Goal: Task Accomplishment & Management: Manage account settings

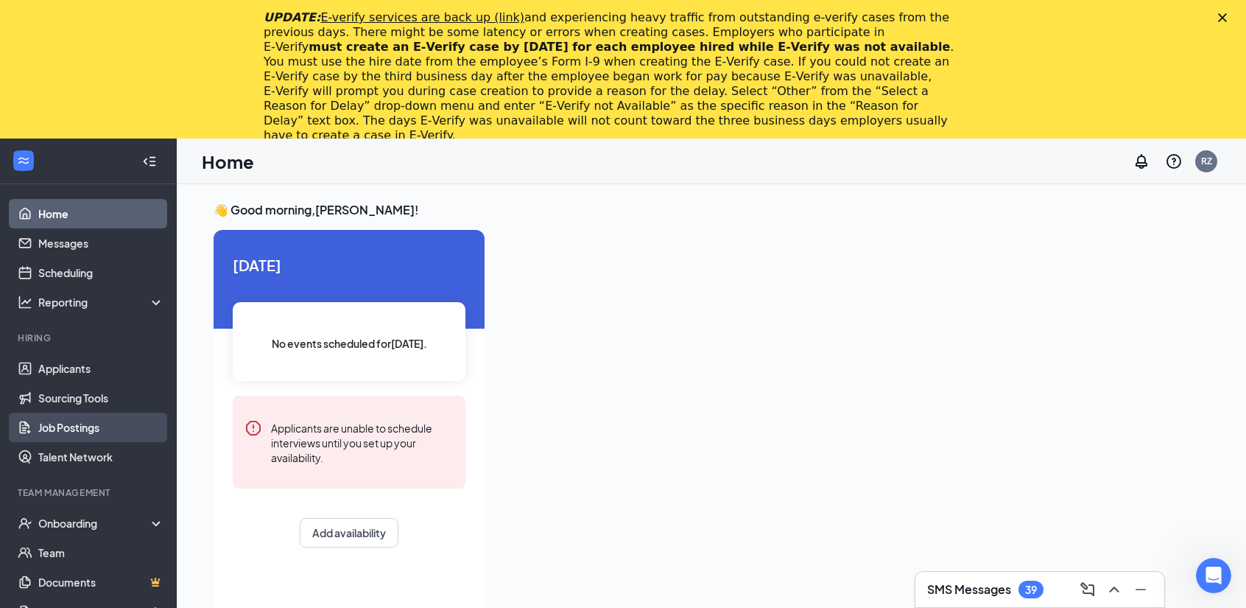
click at [79, 429] on link "Job Postings" at bounding box center [101, 426] width 126 height 29
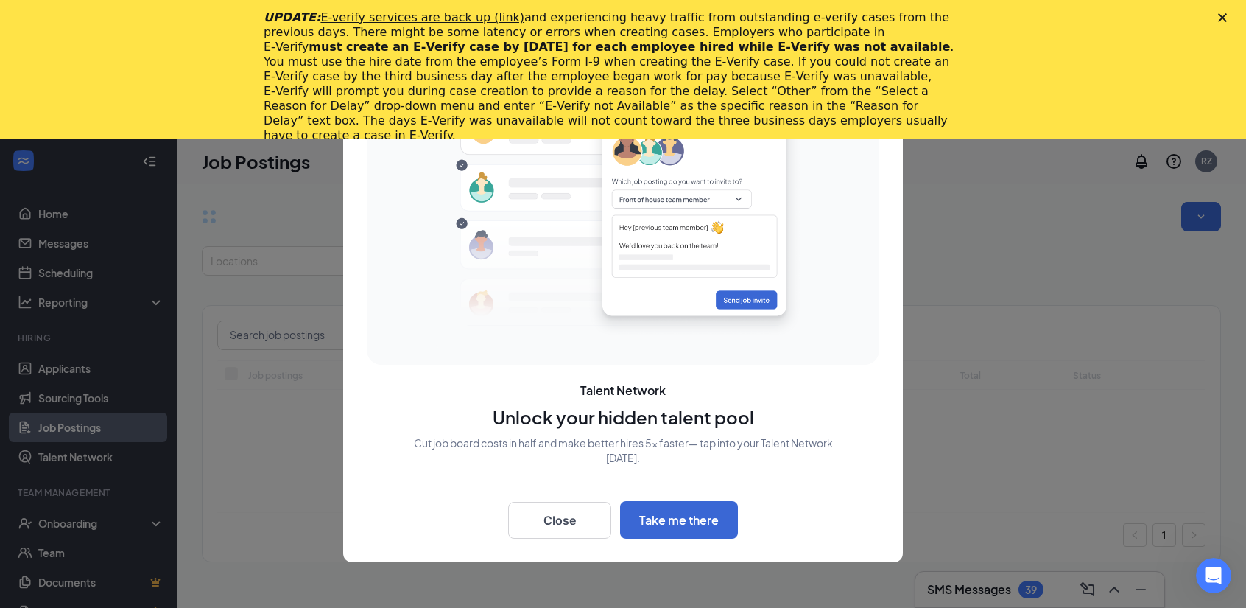
click at [1232, 13] on div "UPDATE: E-verify services are back up (link) and experiencing heavy traffic fro…" at bounding box center [623, 76] width 1246 height 141
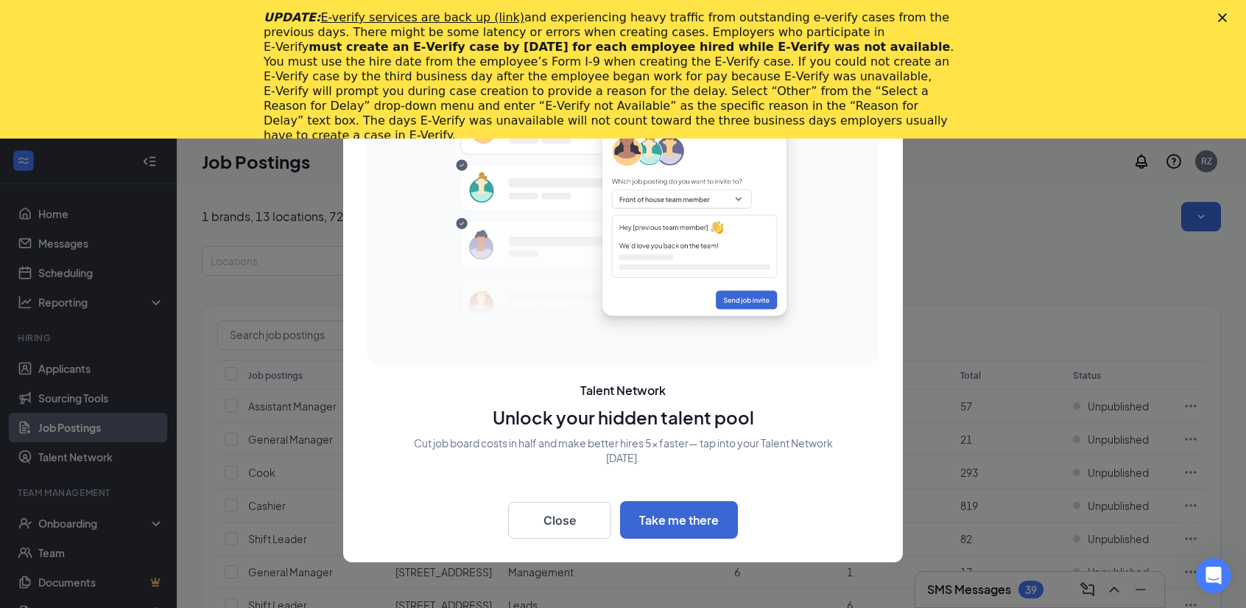
click at [1233, 17] on div "Close" at bounding box center [1225, 17] width 15 height 9
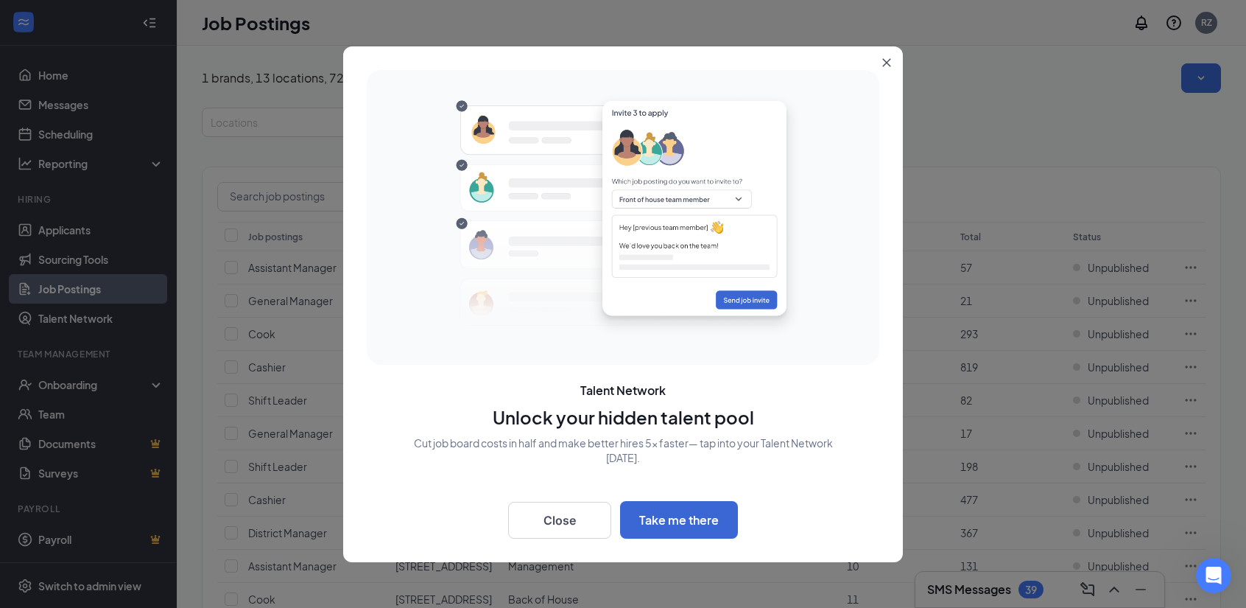
click at [886, 55] on button "Close" at bounding box center [890, 59] width 27 height 27
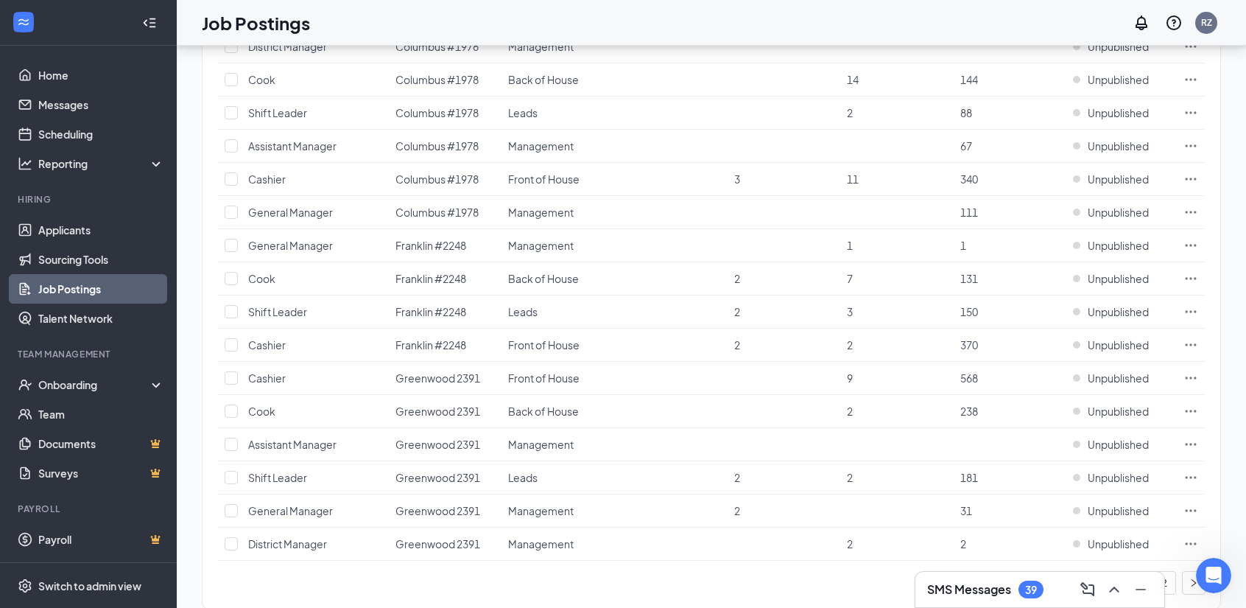
scroll to position [1369, 0]
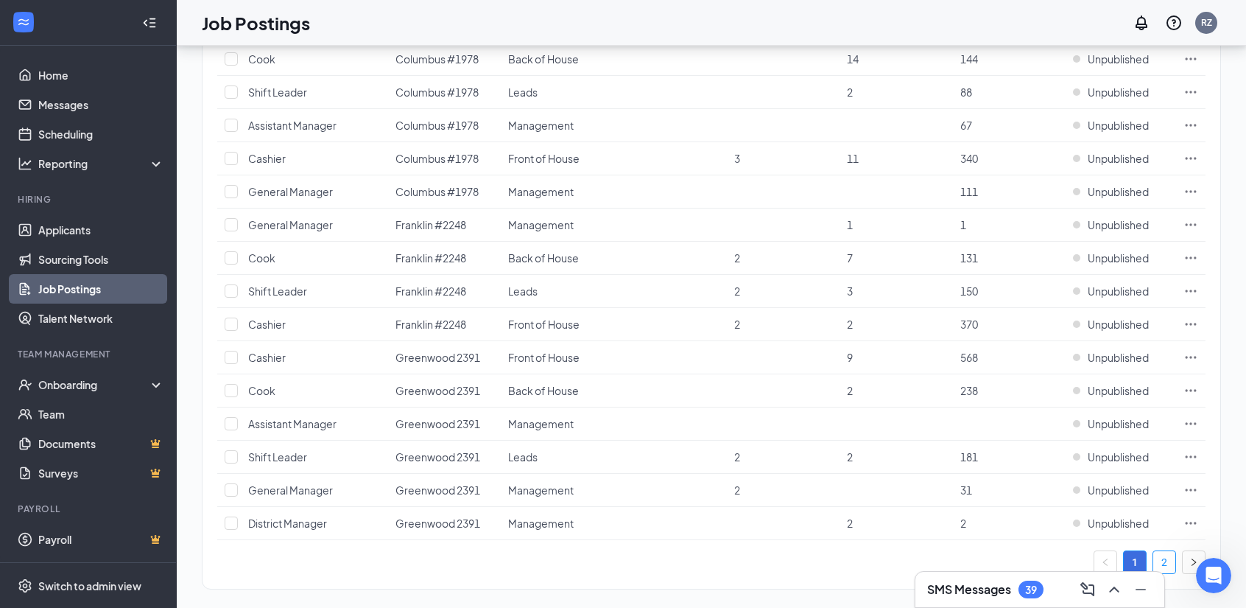
click at [1170, 551] on link "2" at bounding box center [1164, 562] width 22 height 22
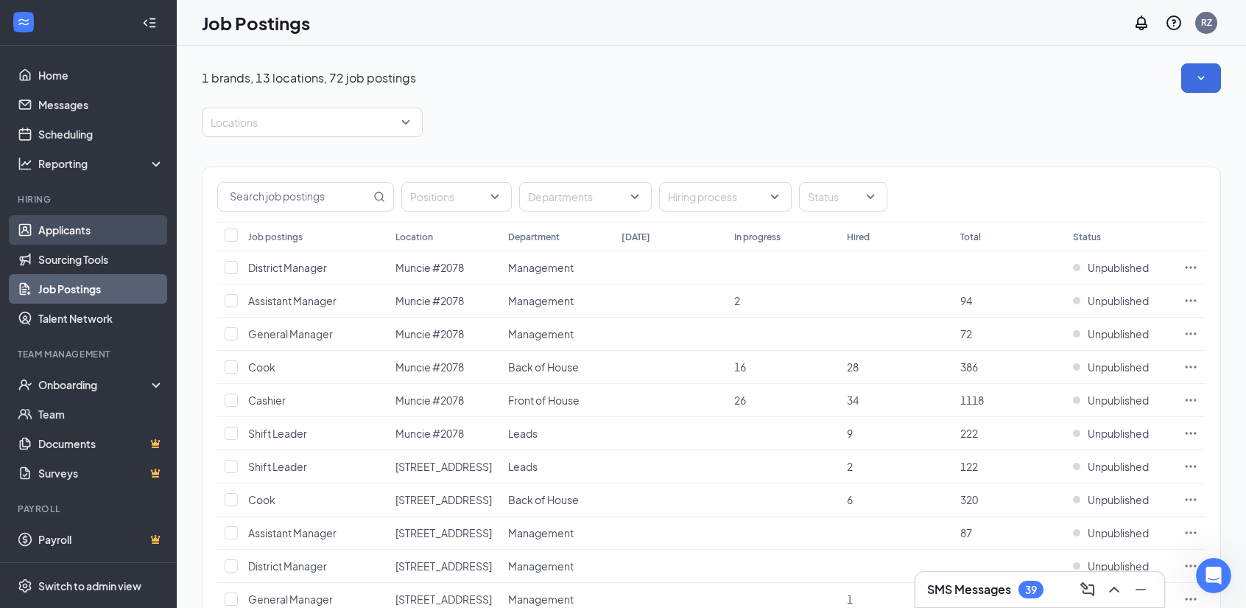
click at [80, 228] on link "Applicants" at bounding box center [101, 229] width 126 height 29
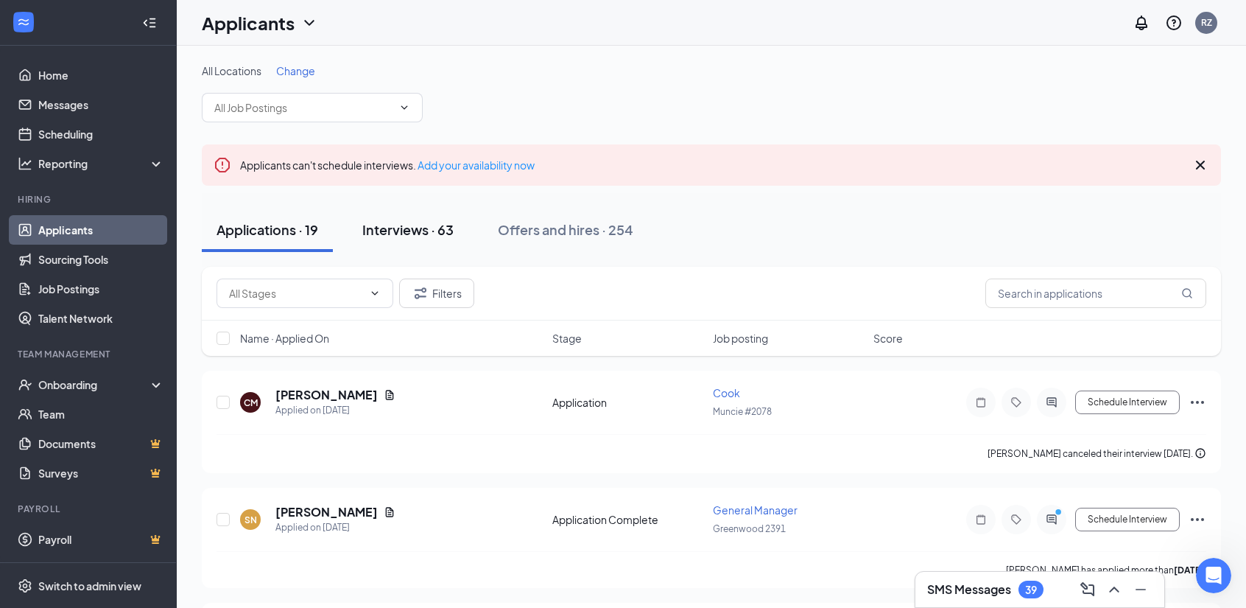
click at [423, 227] on div "Interviews · 63" at bounding box center [407, 229] width 91 height 18
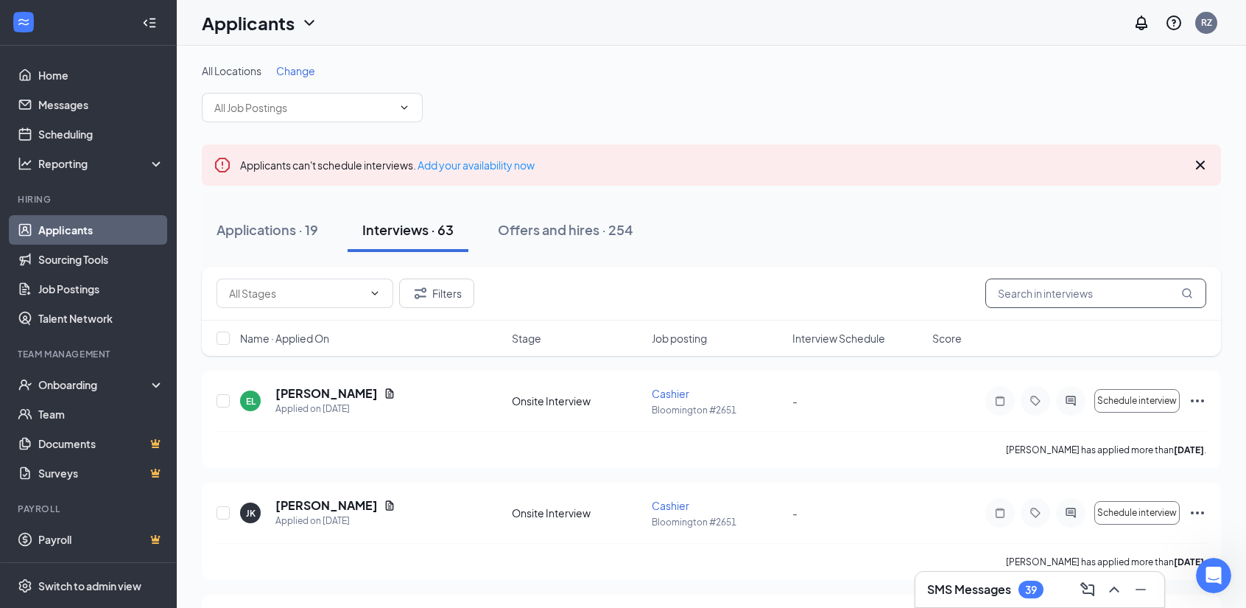
click at [1072, 279] on input "text" at bounding box center [1096, 292] width 221 height 29
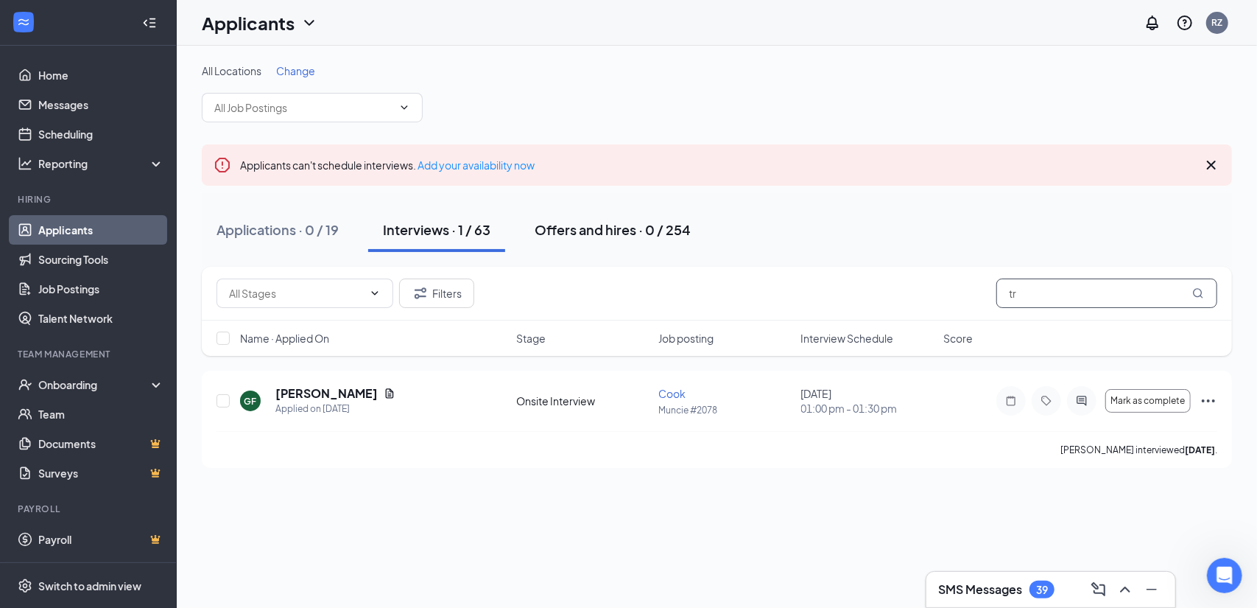
type input "t"
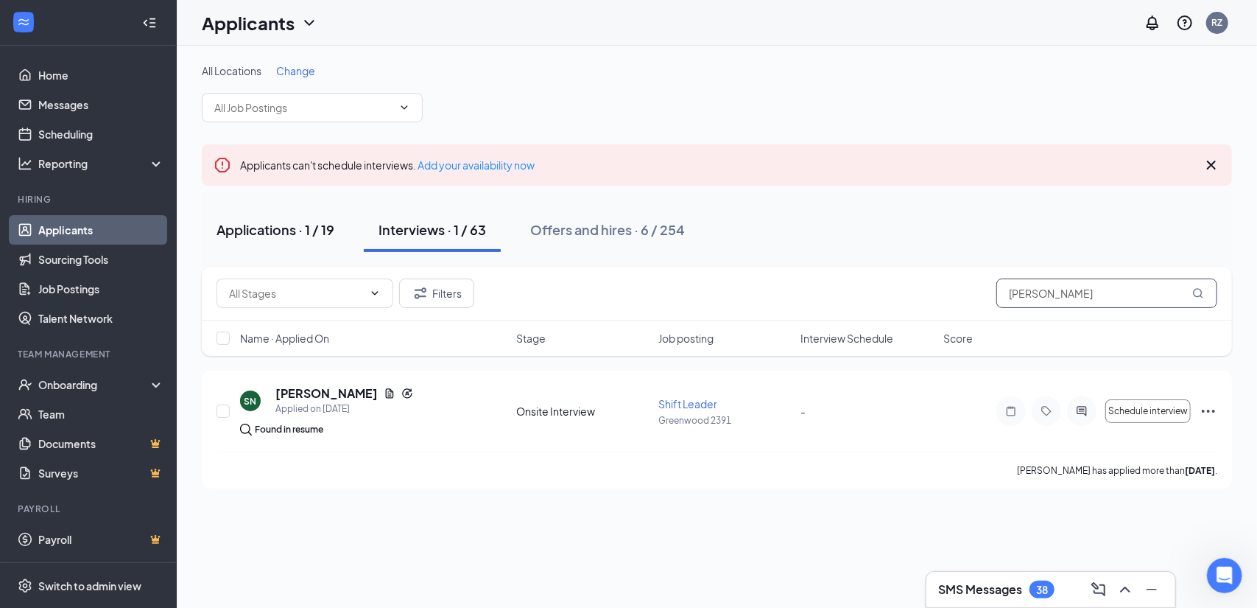
type input "[PERSON_NAME]"
click at [327, 229] on div "Applications · 1 / 19" at bounding box center [276, 229] width 118 height 18
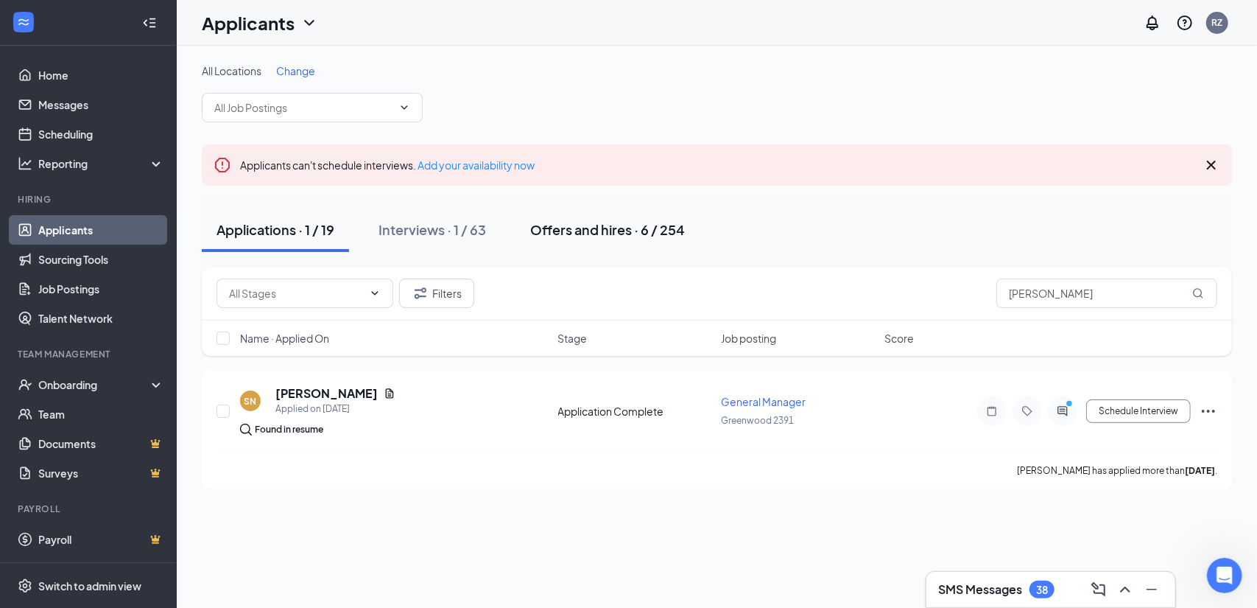
click at [554, 243] on button "Offers and hires · 6 / 254" at bounding box center [608, 230] width 184 height 44
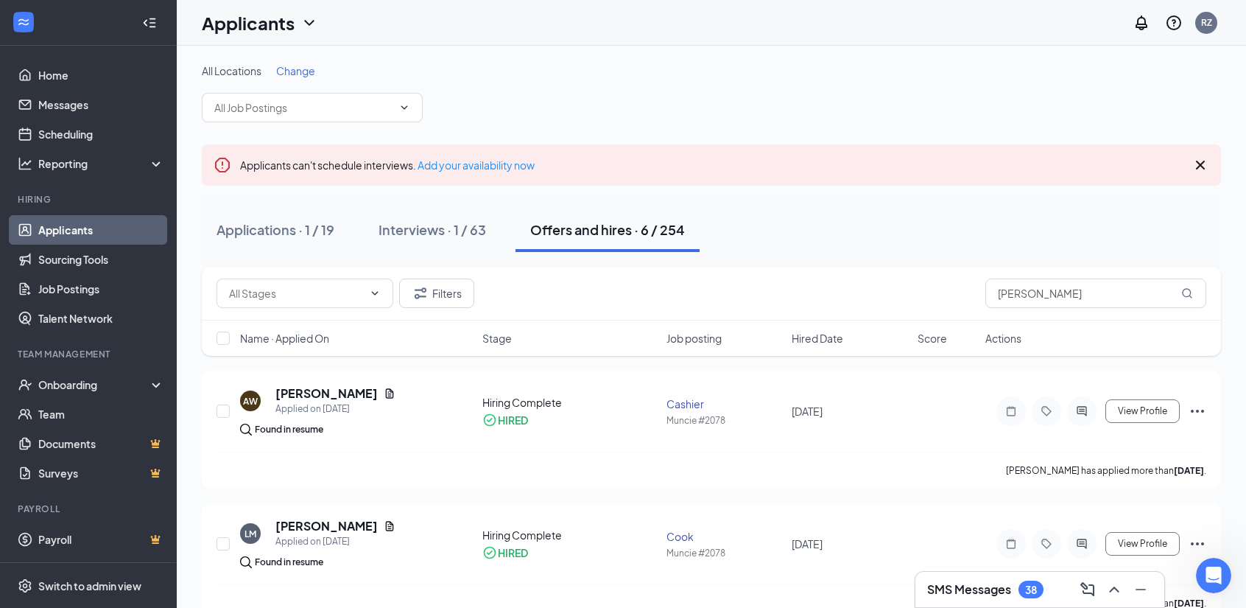
click at [554, 243] on button "Offers and hires · 6 / 254" at bounding box center [608, 230] width 184 height 44
click at [877, 212] on div "Applications · 1 / 19 Interviews · 1 / 63 Offers and hires · 6 / 254" at bounding box center [711, 230] width 1019 height 44
click at [72, 388] on div "Onboarding" at bounding box center [94, 384] width 113 height 15
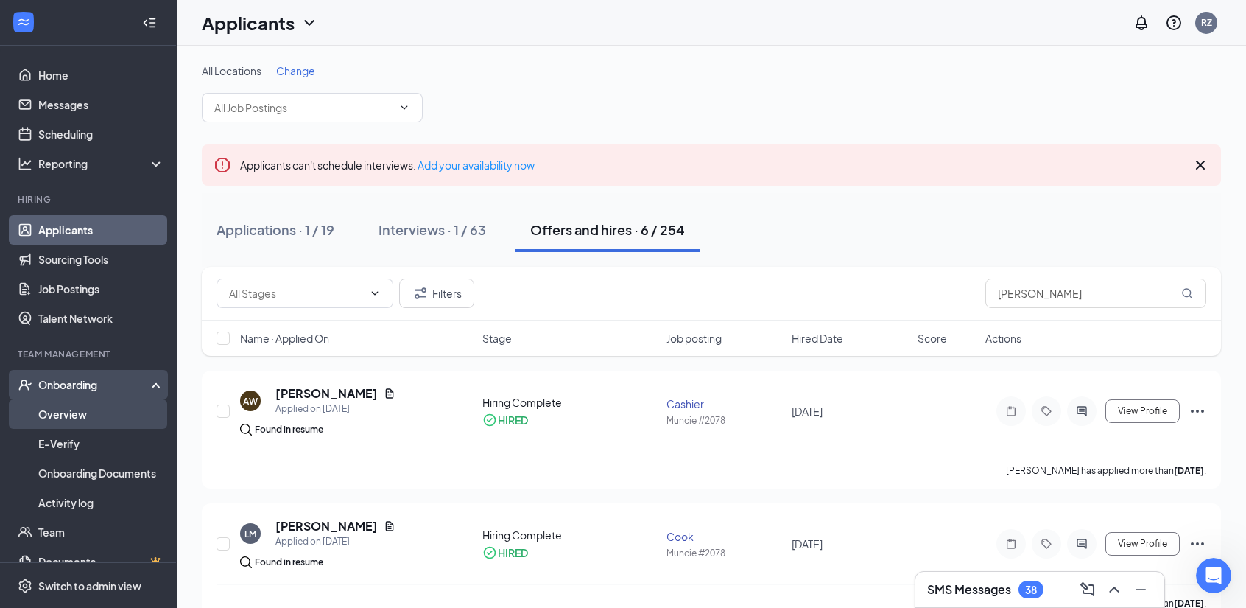
click at [71, 419] on link "Overview" at bounding box center [101, 413] width 126 height 29
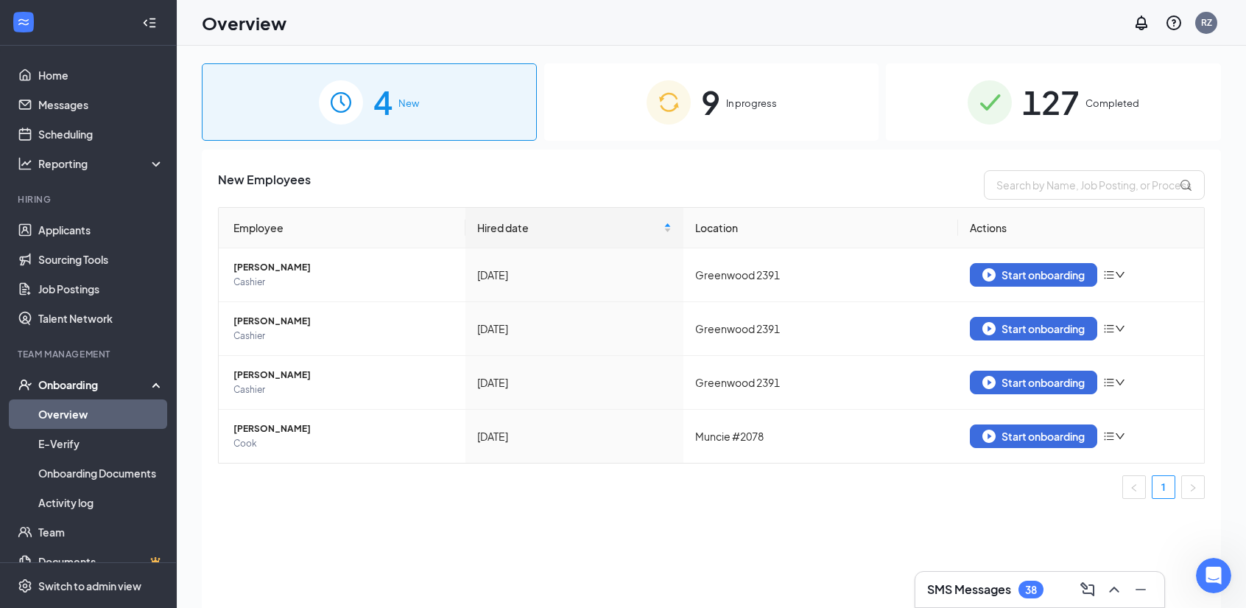
click at [729, 102] on span "In progress" at bounding box center [751, 103] width 51 height 15
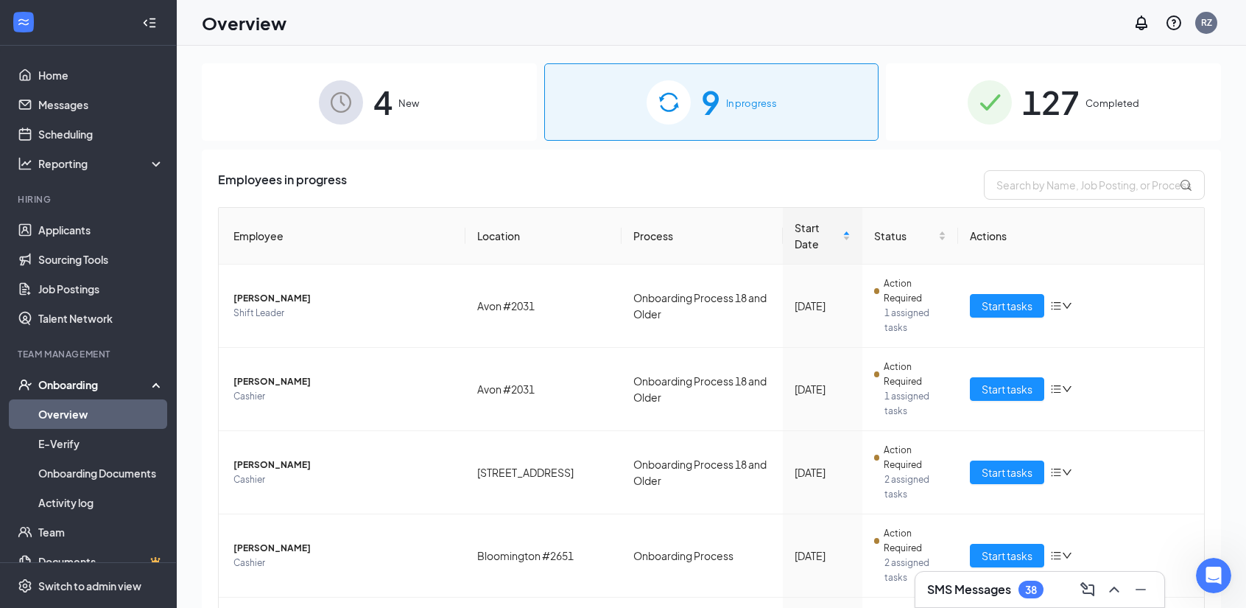
click at [1061, 102] on span "127" at bounding box center [1050, 102] width 57 height 51
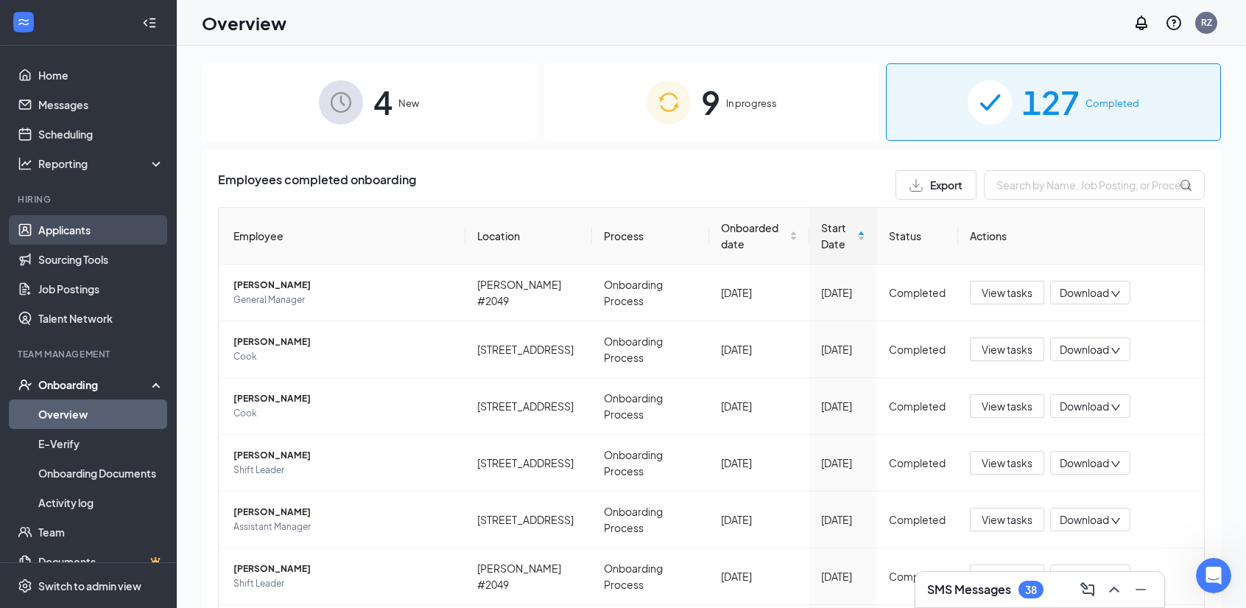
click at [38, 222] on link "Applicants" at bounding box center [101, 229] width 126 height 29
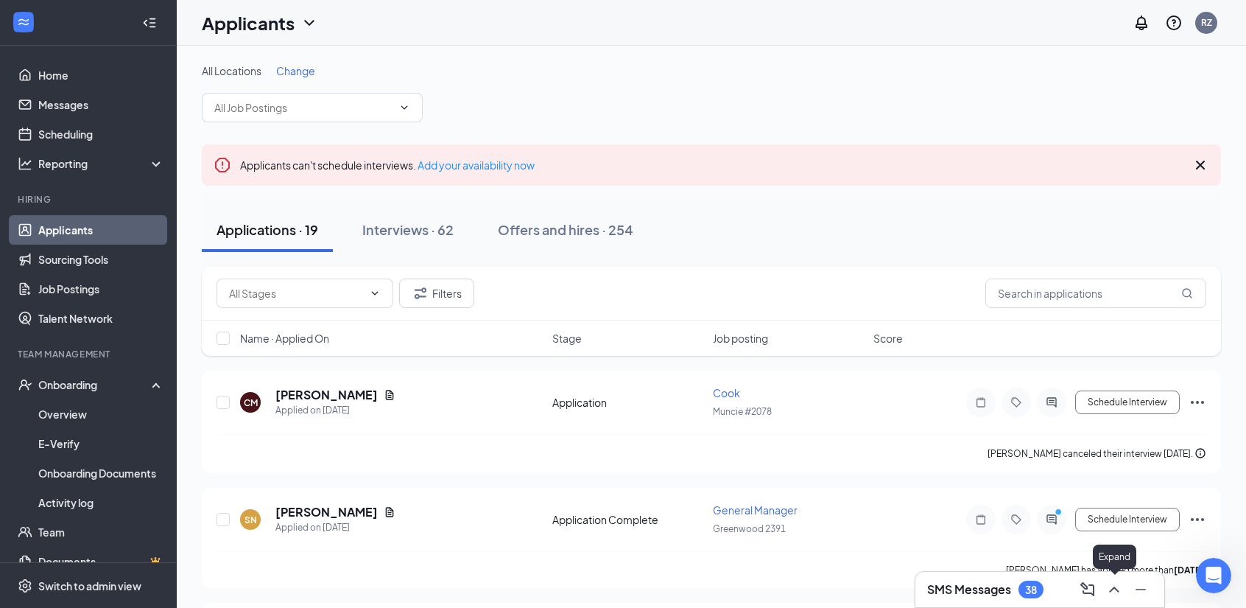
click at [1111, 594] on icon "ChevronUp" at bounding box center [1115, 589] width 18 height 18
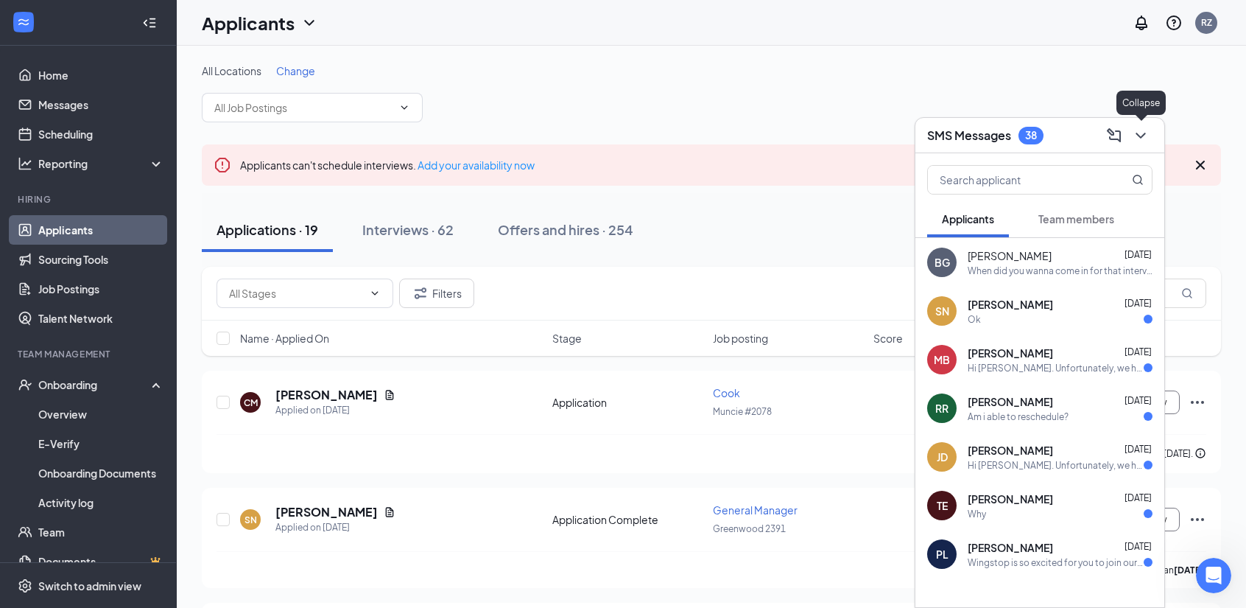
click at [1142, 130] on icon "ChevronDown" at bounding box center [1141, 136] width 18 height 18
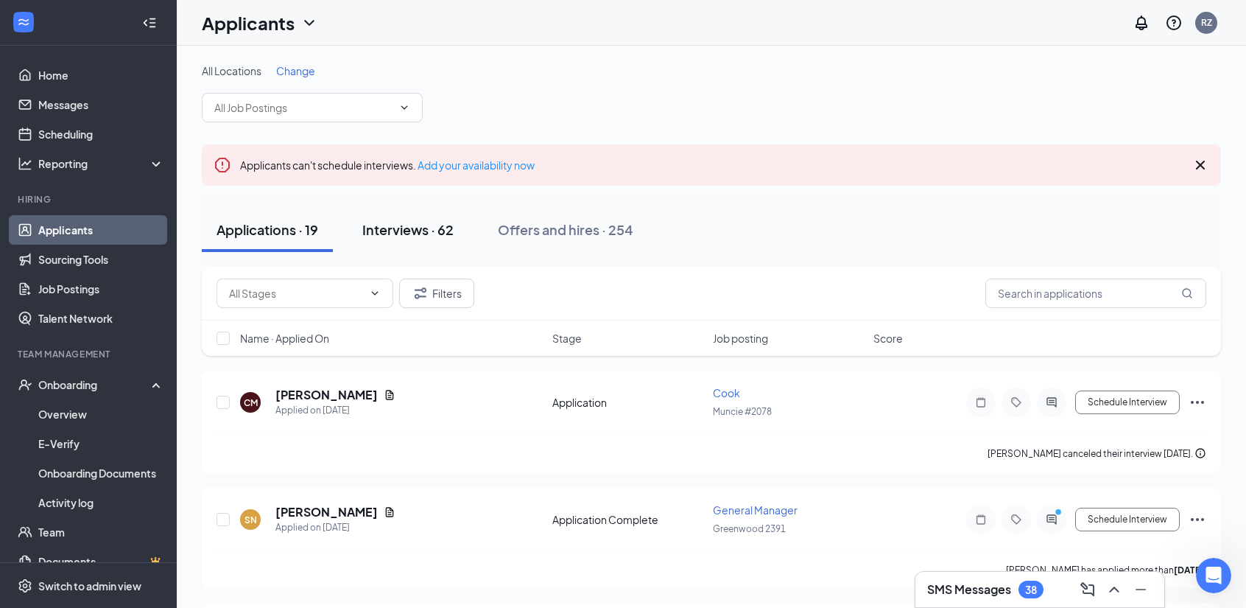
click at [419, 227] on div "Interviews · 62" at bounding box center [407, 229] width 91 height 18
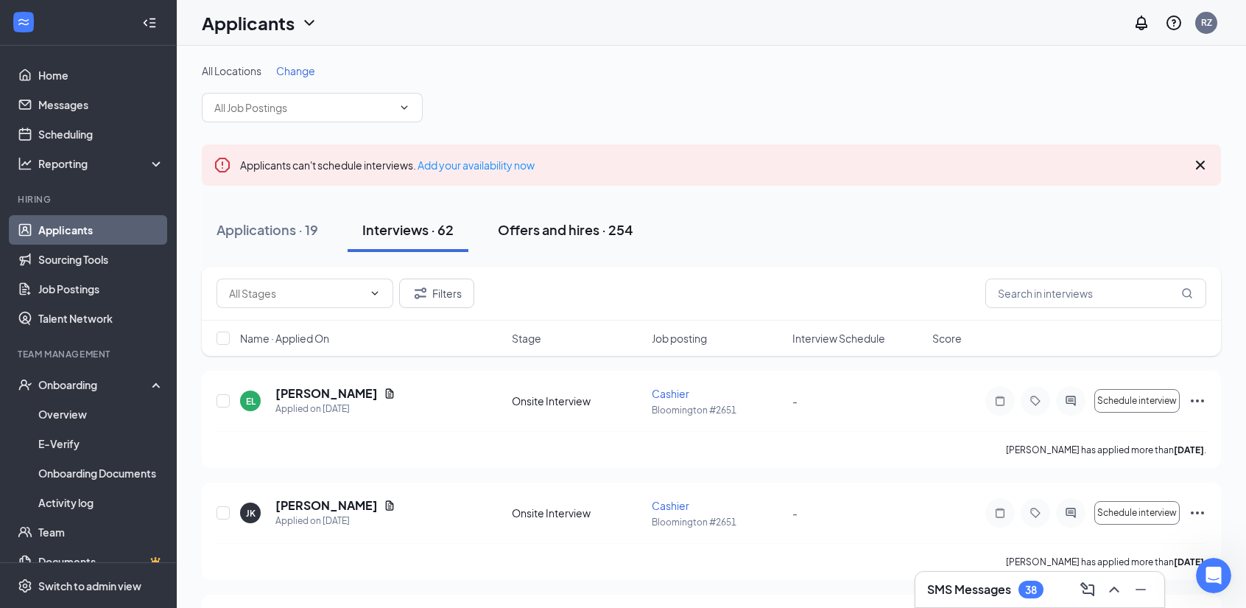
click at [594, 222] on div "Offers and hires · 254" at bounding box center [566, 229] width 136 height 18
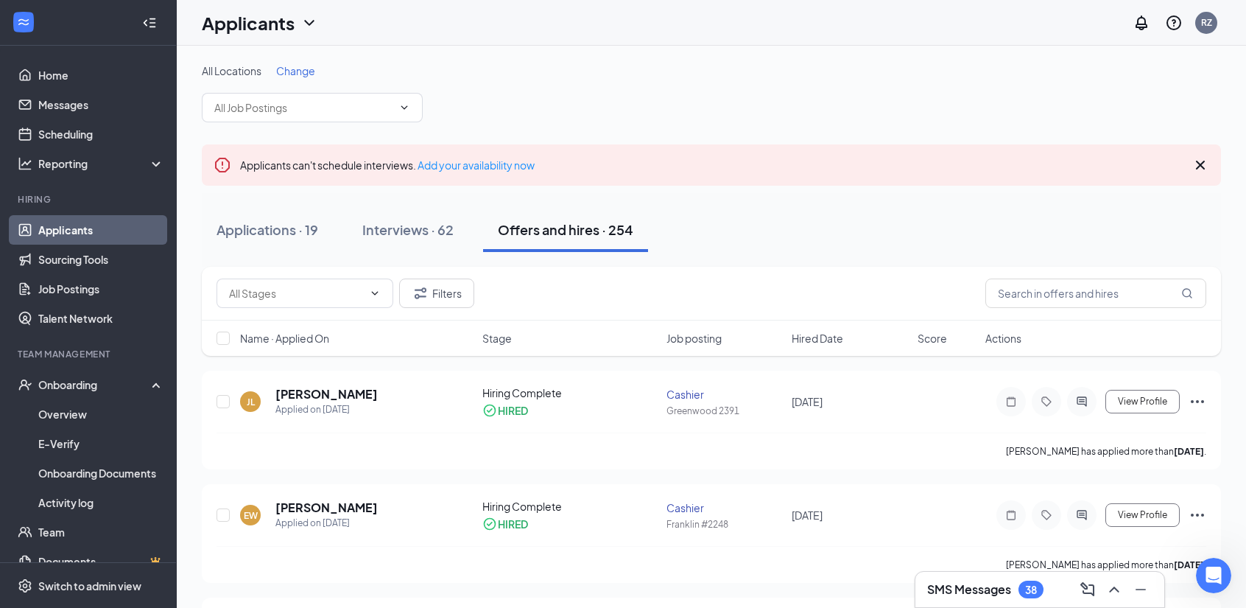
click at [750, 241] on div "Applications · 19 Interviews · 62 Offers and hires · 254" at bounding box center [711, 230] width 1019 height 44
click at [127, 254] on link "Sourcing Tools" at bounding box center [101, 259] width 126 height 29
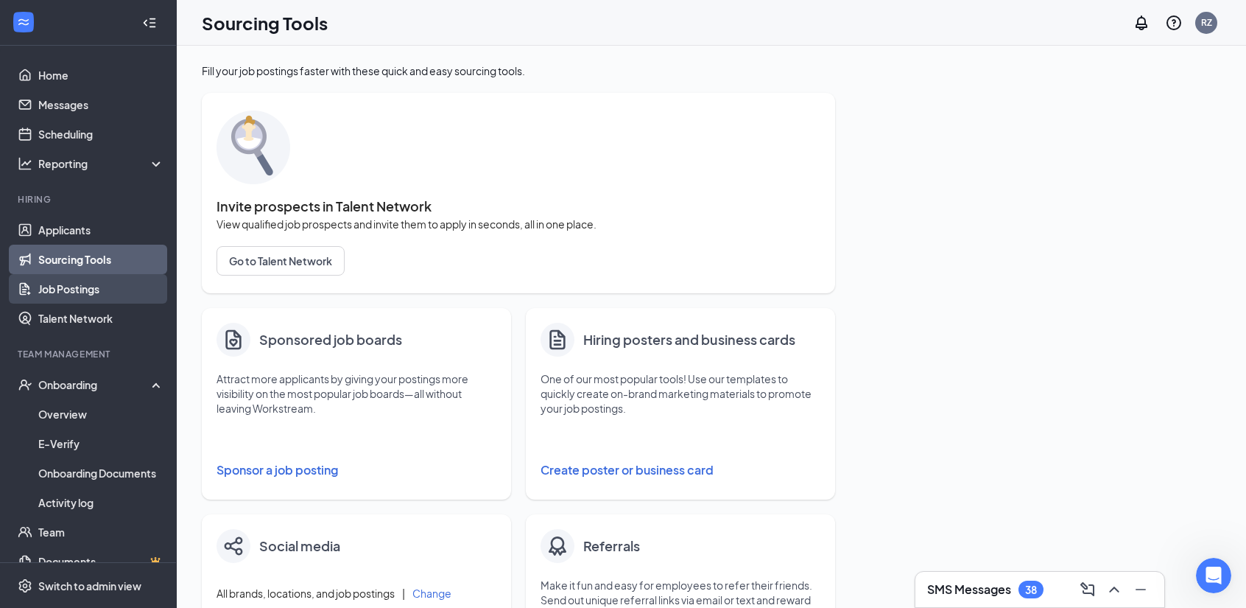
click at [112, 284] on link "Job Postings" at bounding box center [101, 288] width 126 height 29
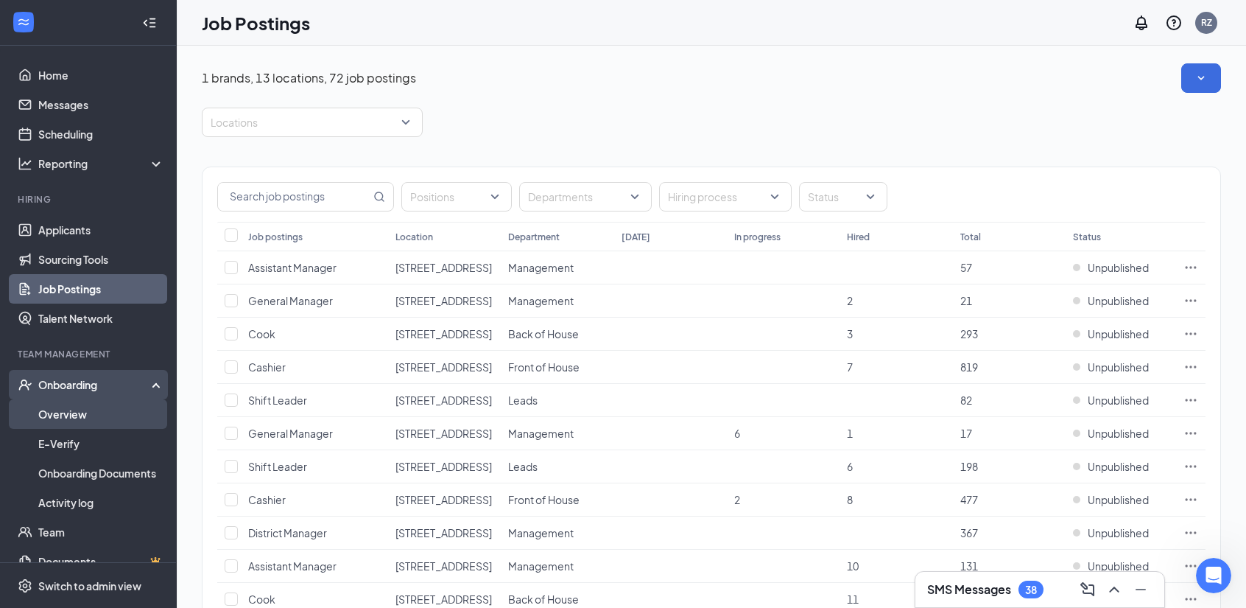
click at [108, 403] on link "Overview" at bounding box center [101, 413] width 126 height 29
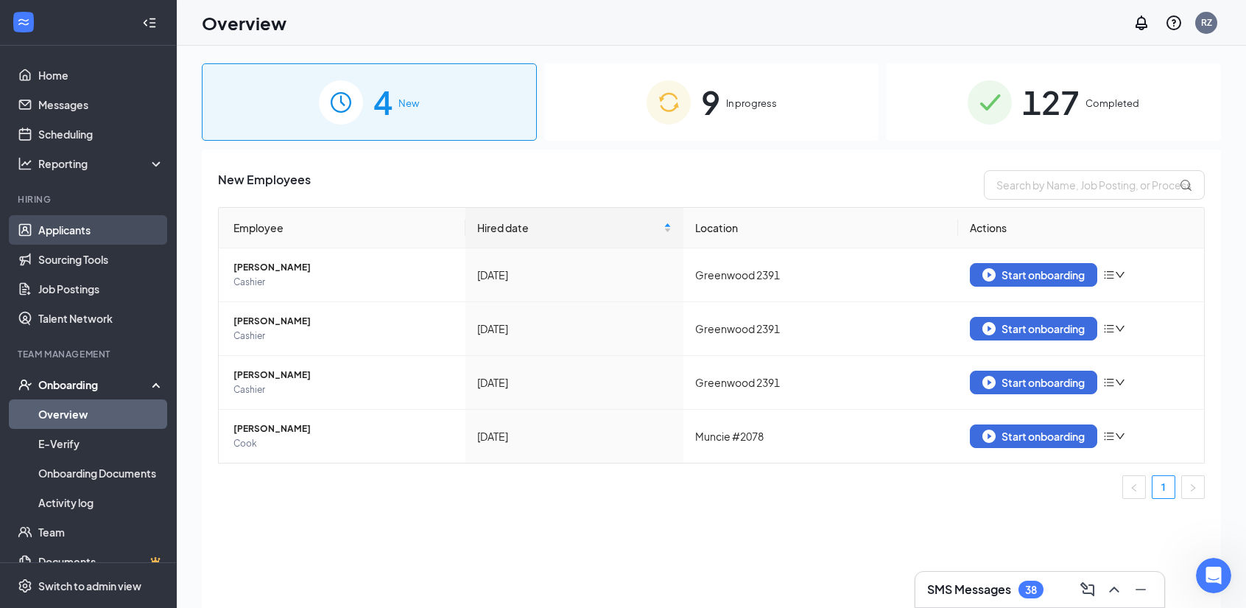
click at [73, 236] on link "Applicants" at bounding box center [101, 229] width 126 height 29
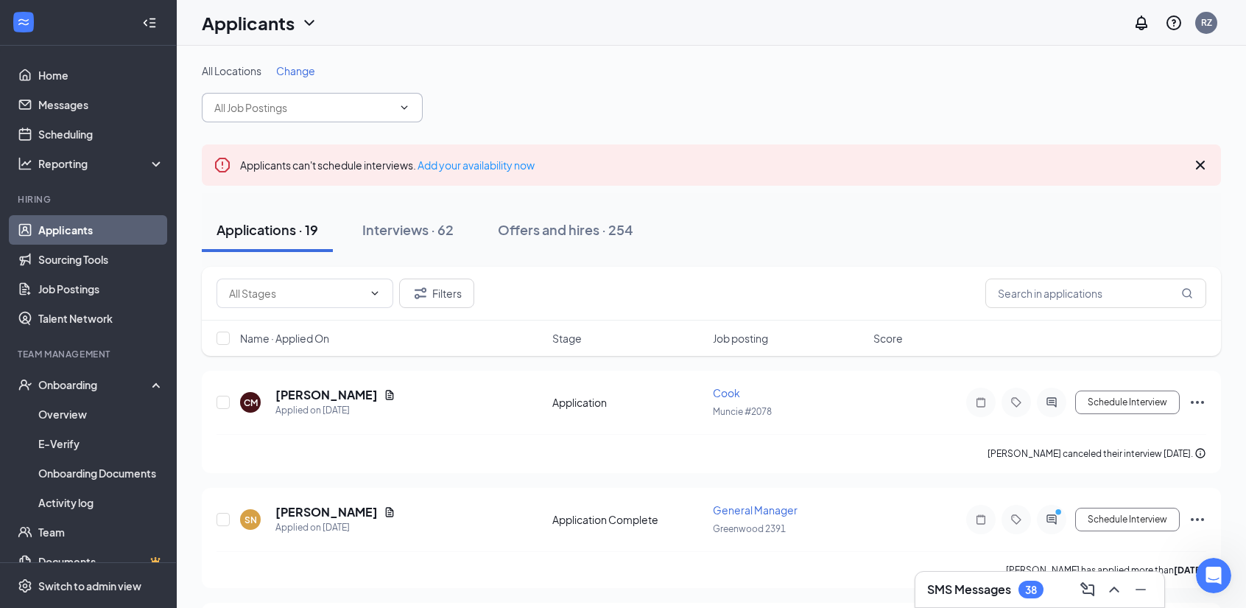
click at [384, 107] on input "text" at bounding box center [303, 107] width 178 height 16
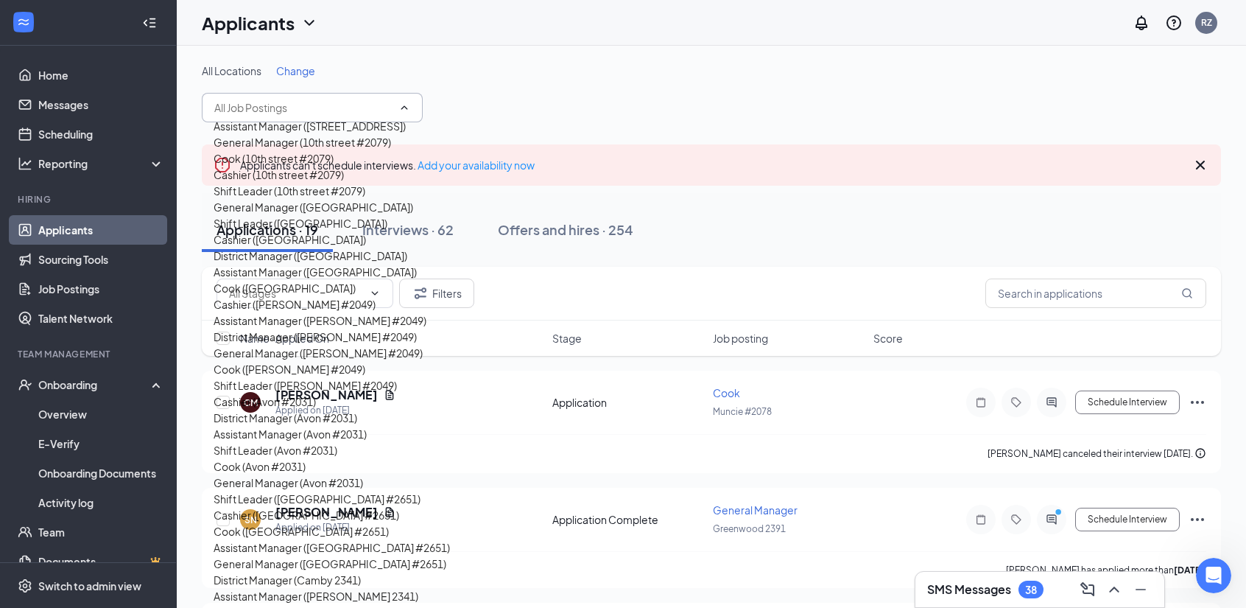
click at [384, 107] on input "text" at bounding box center [303, 107] width 178 height 16
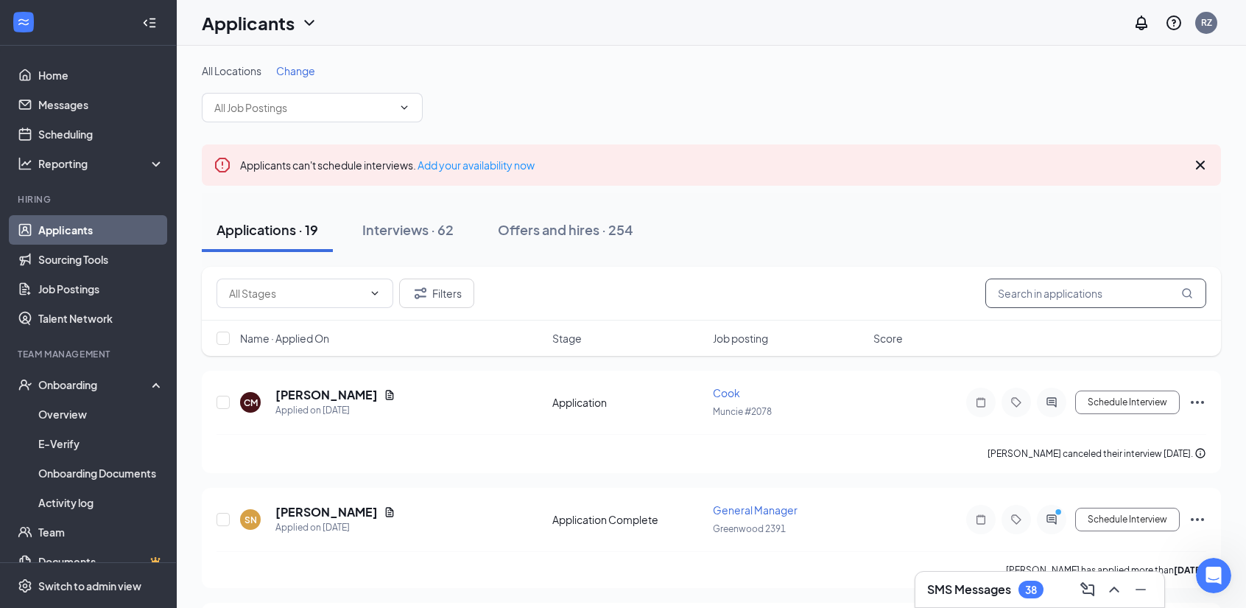
click at [1026, 292] on input "text" at bounding box center [1096, 292] width 221 height 29
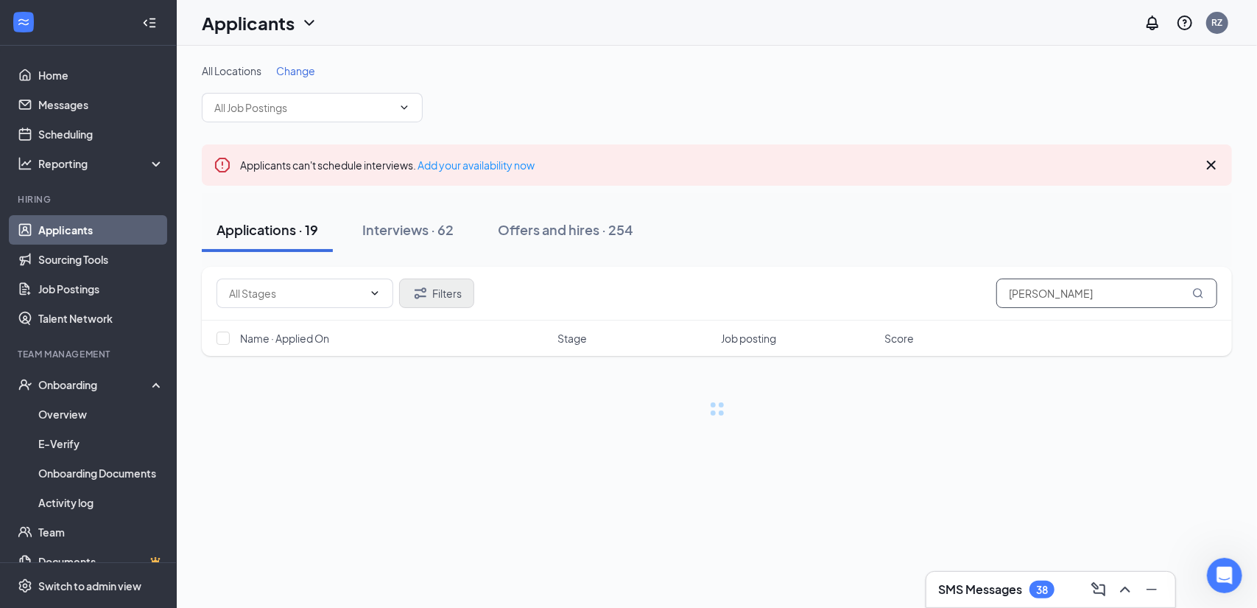
type input "[PERSON_NAME]"
click at [451, 295] on button "Filters" at bounding box center [436, 292] width 75 height 29
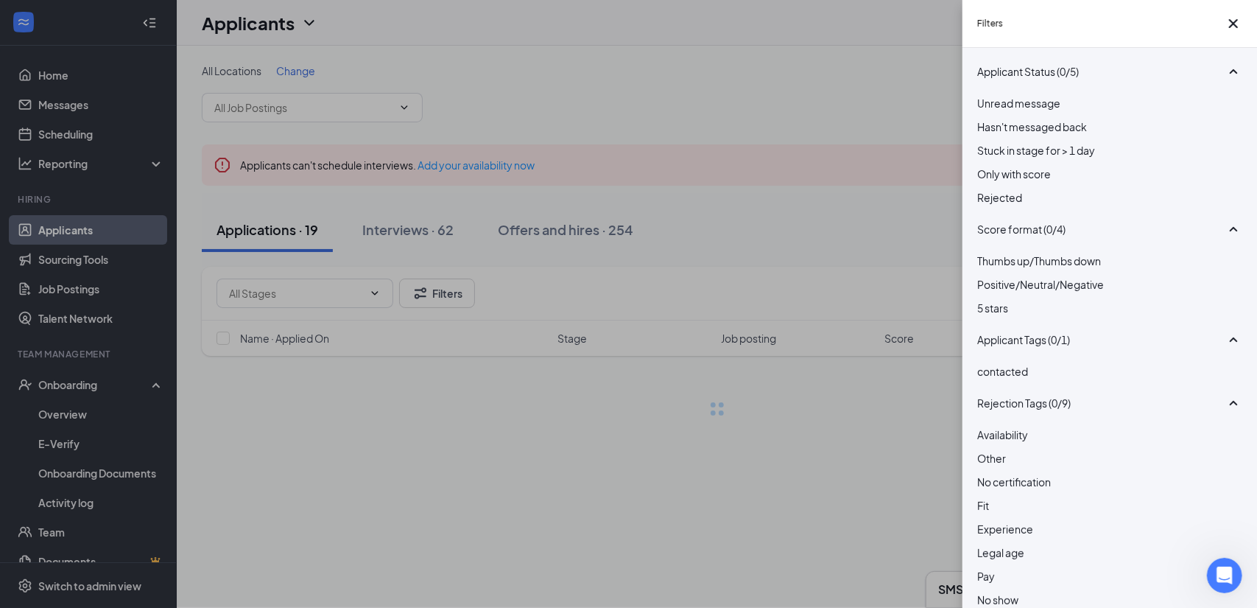
click at [1022, 204] on span "Rejected" at bounding box center [999, 197] width 45 height 13
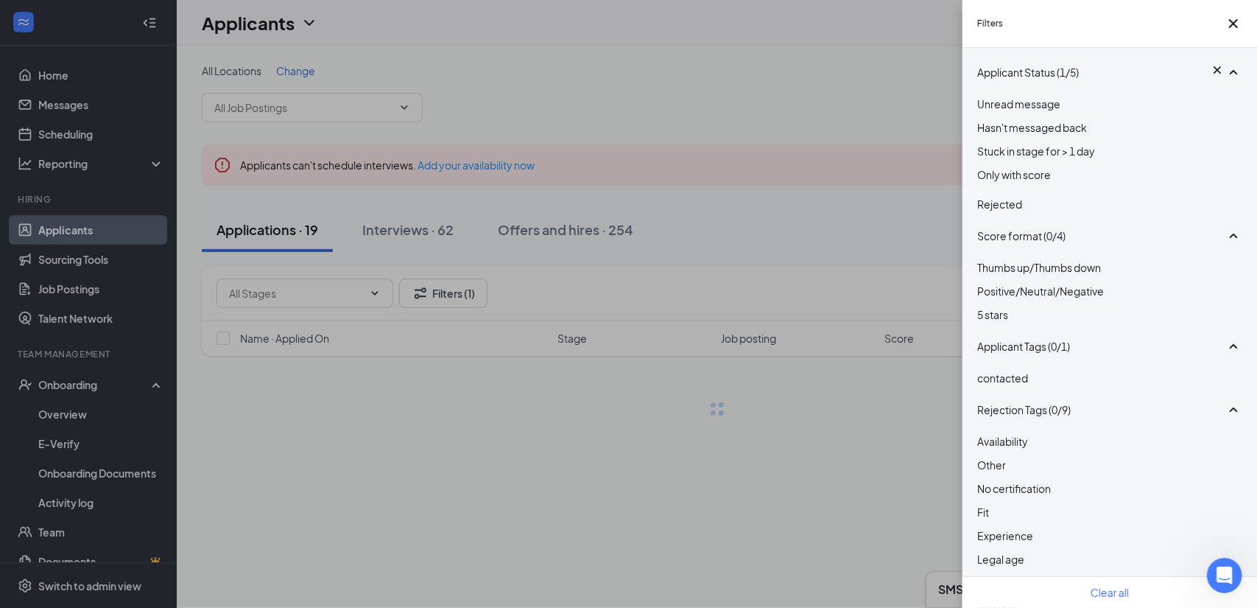
click at [921, 116] on div "Filters Applicant Status (1/5) Unread message Hasn't messaged back Stuck in sta…" at bounding box center [628, 304] width 1257 height 608
click at [1229, 26] on icon "Cross" at bounding box center [1234, 24] width 18 height 18
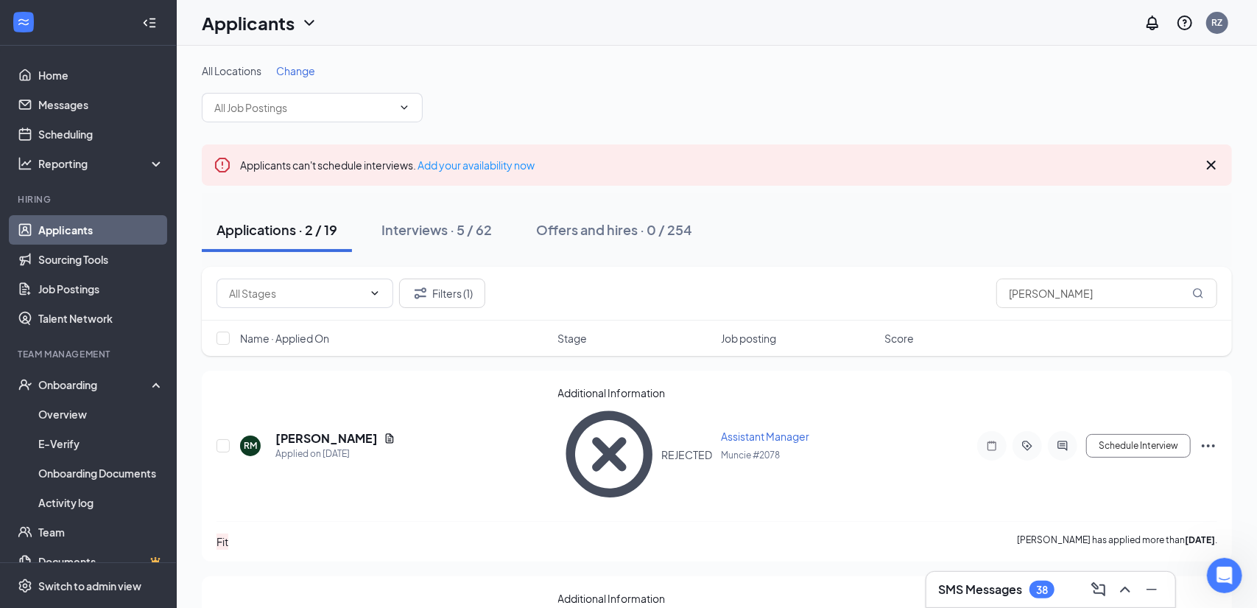
click at [829, 213] on div "Applications · 2 / 19 Interviews · 5 / 62 Offers and hires · 0 / 254" at bounding box center [717, 230] width 1030 height 44
click at [457, 231] on div "Interviews · 5 / 62" at bounding box center [437, 229] width 110 height 18
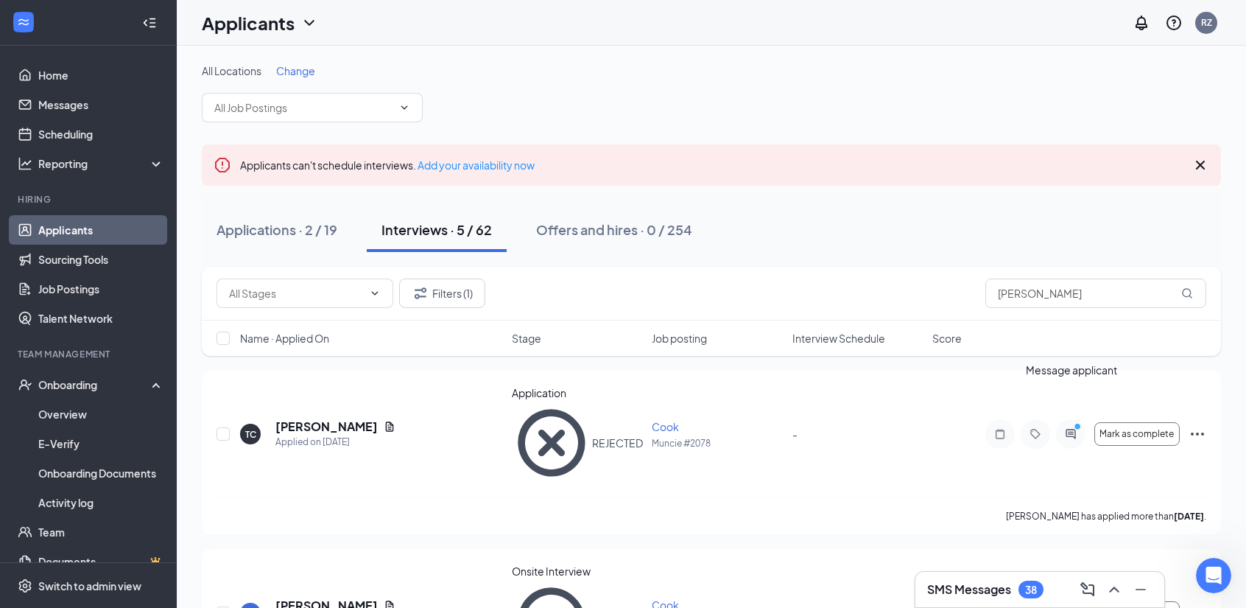
click at [1075, 384] on div "Message applicant" at bounding box center [1071, 373] width 91 height 22
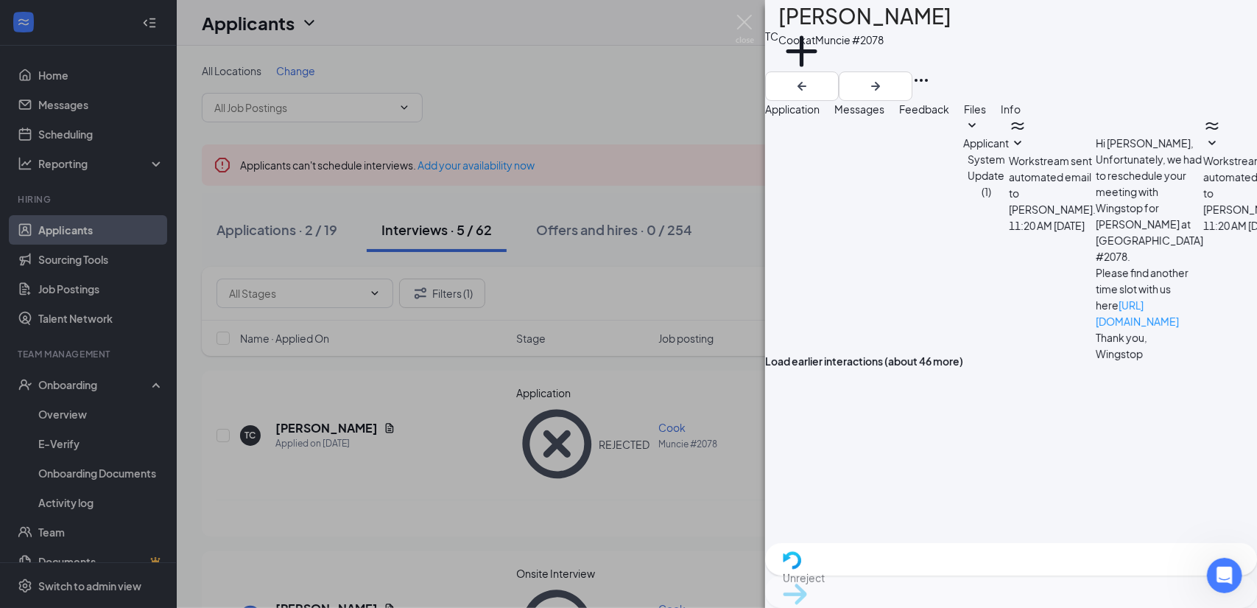
scroll to position [250, 0]
click at [548, 286] on div "TC [PERSON_NAME] at [GEOGRAPHIC_DATA] #2078 Add a tag Application Messages Feed…" at bounding box center [628, 304] width 1257 height 608
click at [748, 20] on img at bounding box center [745, 29] width 18 height 29
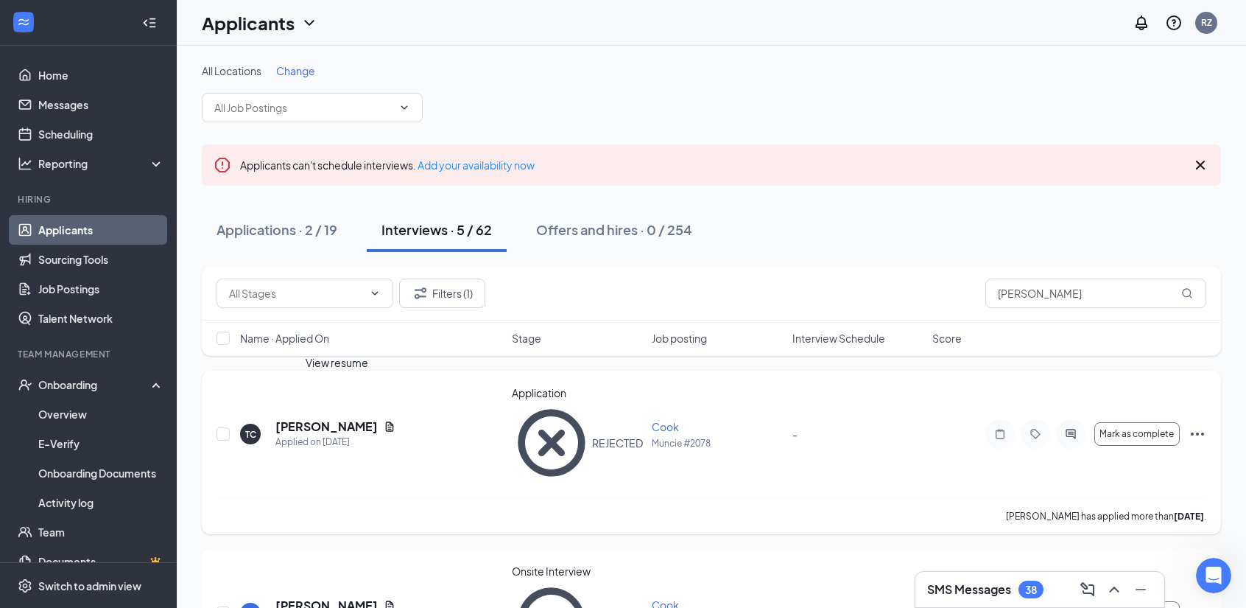
click at [384, 421] on icon "Document" at bounding box center [390, 427] width 12 height 12
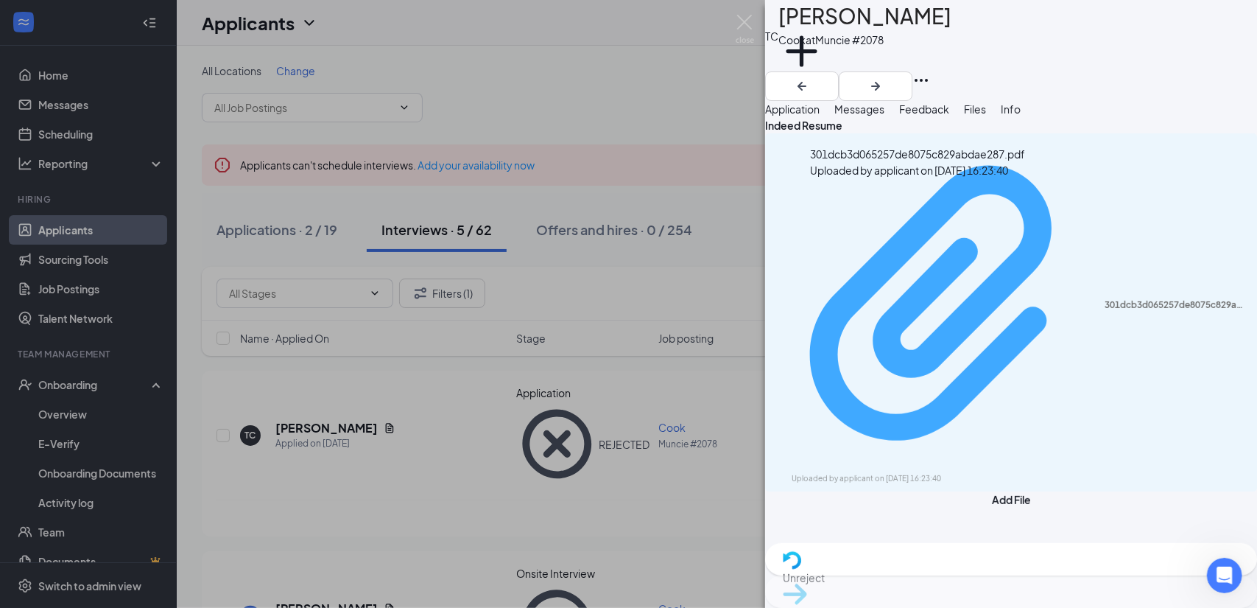
click at [916, 473] on div "Uploaded by applicant on [DATE] 16:23:40" at bounding box center [902, 479] width 221 height 12
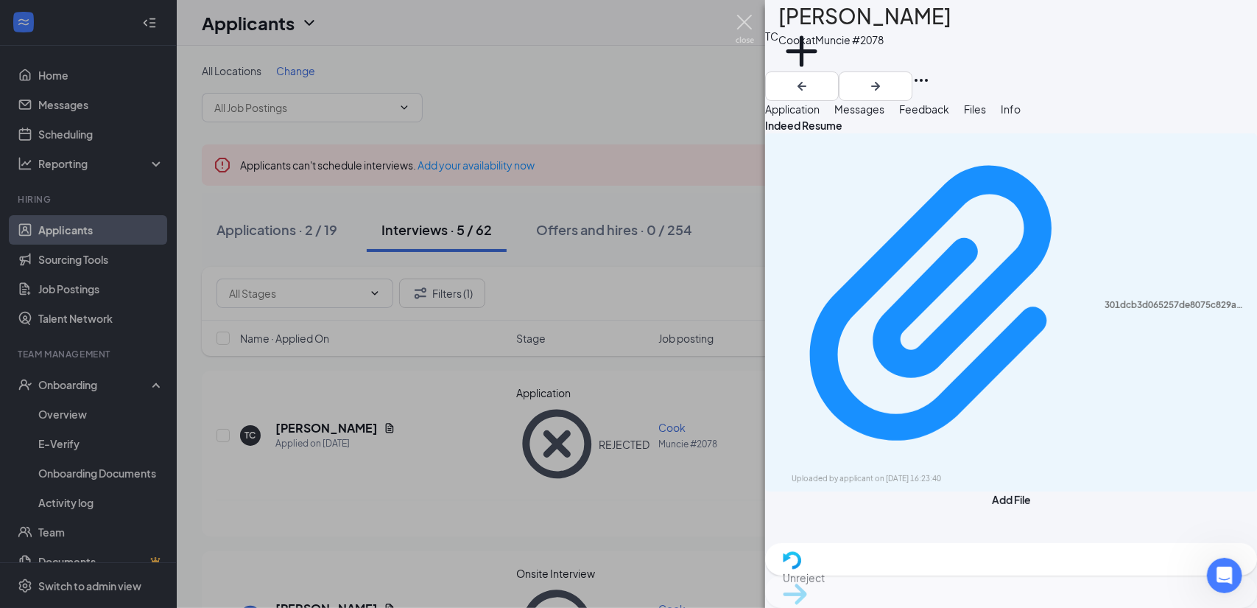
click at [746, 32] on img at bounding box center [745, 29] width 18 height 29
